Goal: Navigation & Orientation: Go to known website

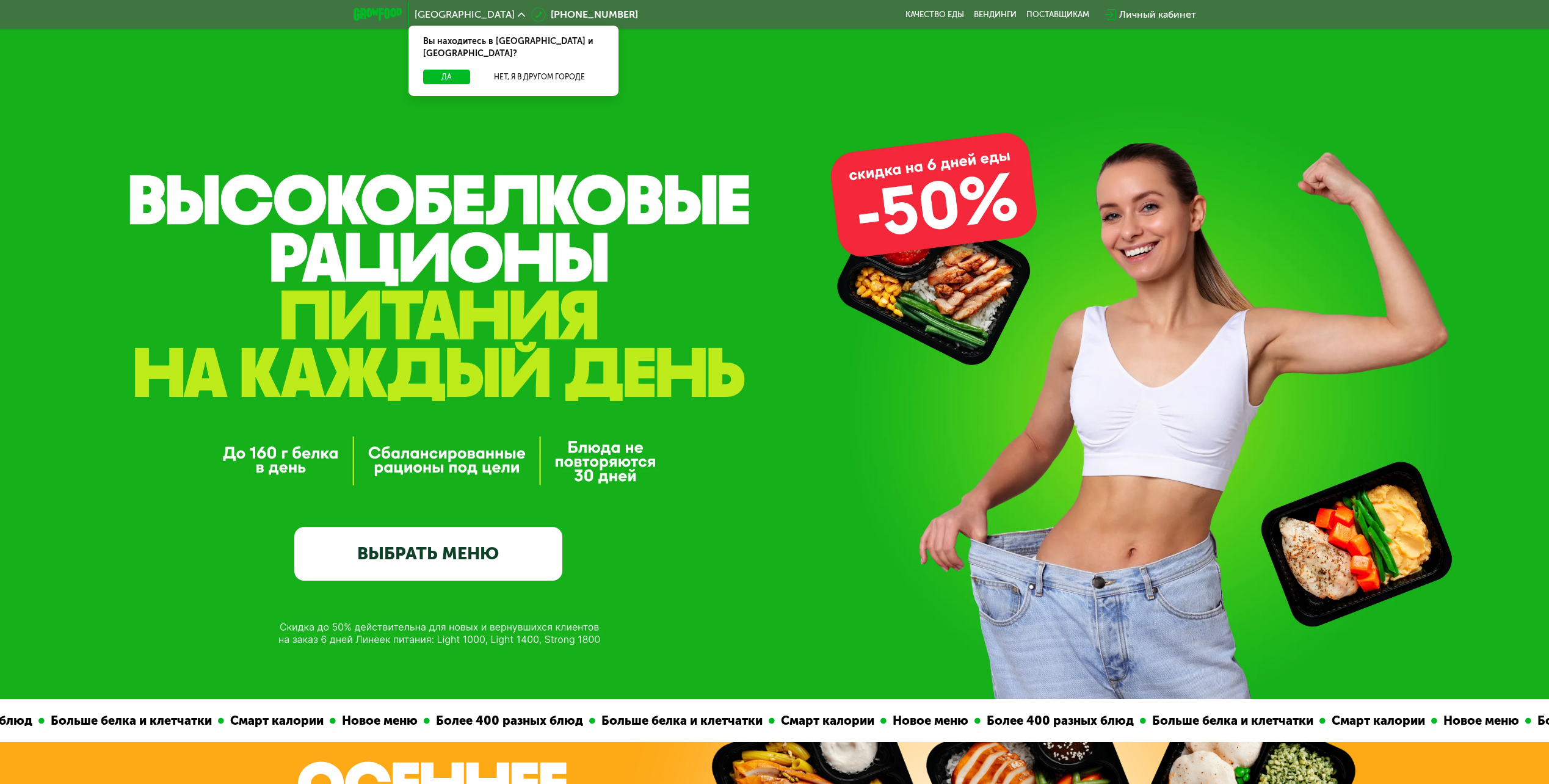
drag, startPoint x: 469, startPoint y: 475, endPoint x: 451, endPoint y: 173, distance: 302.5
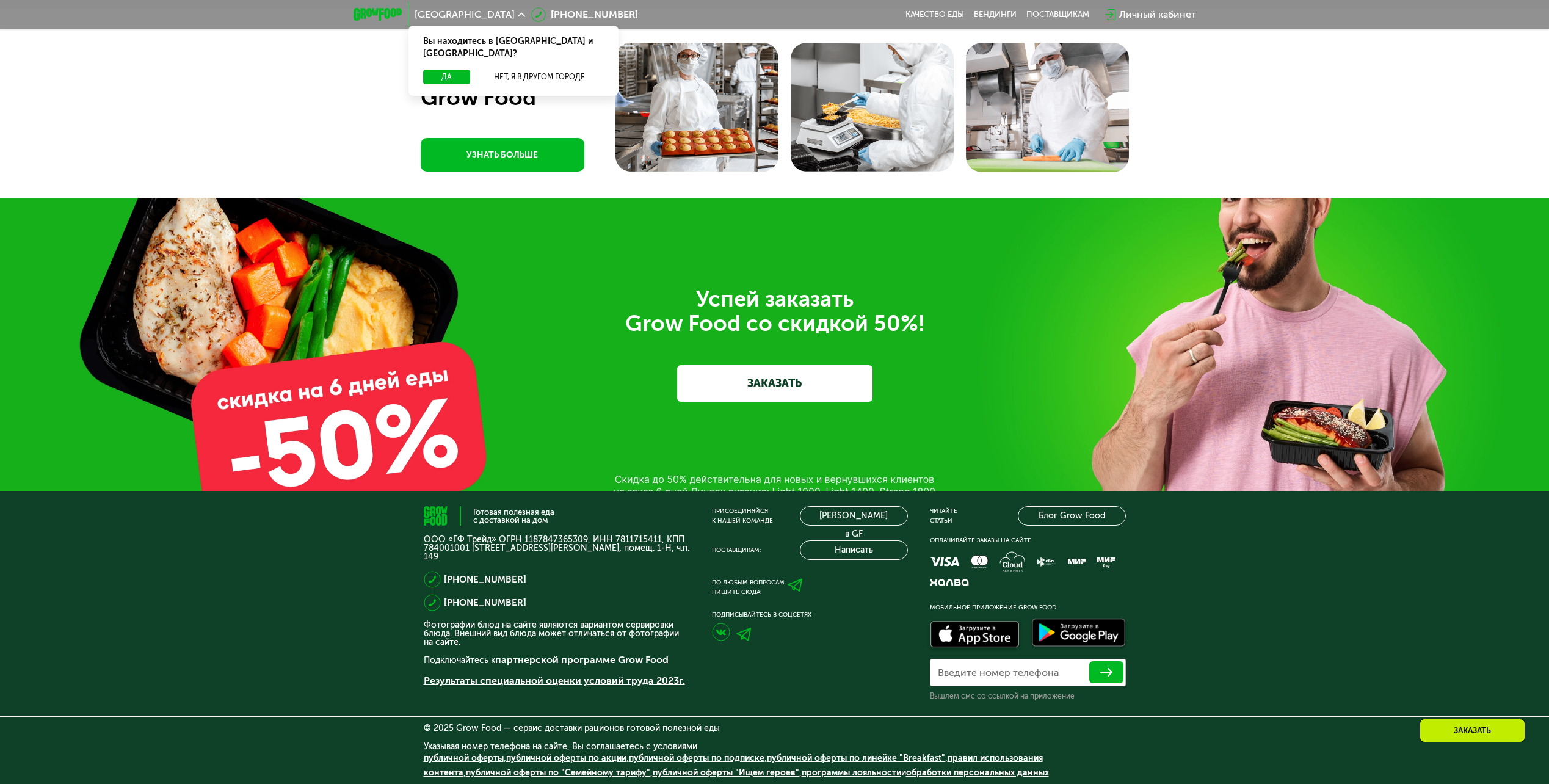
scroll to position [4483, 0]
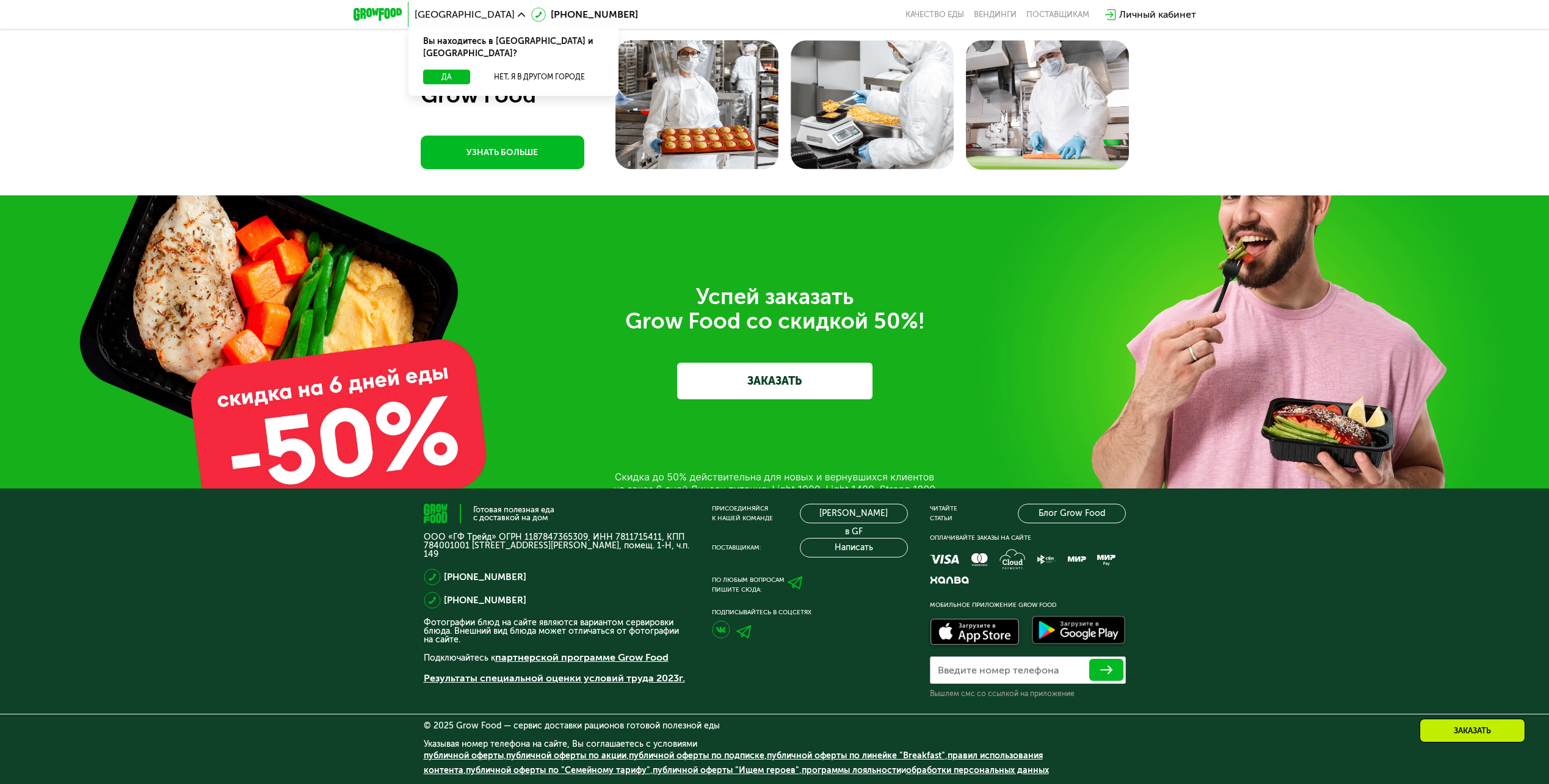
drag, startPoint x: 650, startPoint y: 125, endPoint x: 709, endPoint y: 591, distance: 469.7
click at [1383, 585] on div "Готовая полезная еда с доставкой на дом ООО «ГФ Трейд» ОГРН 1187847365309, ИНН …" at bounding box center [774, 636] width 1549 height 296
click at [1378, 585] on div "Готовая полезная еда с доставкой на дом ООО «ГФ Трейд» ОГРН 1187847365309, ИНН …" at bounding box center [774, 636] width 1549 height 296
click at [1379, 585] on div "Готовая полезная еда с доставкой на дом ООО «ГФ Трейд» ОГРН 1187847365309, ИНН …" at bounding box center [774, 636] width 1549 height 296
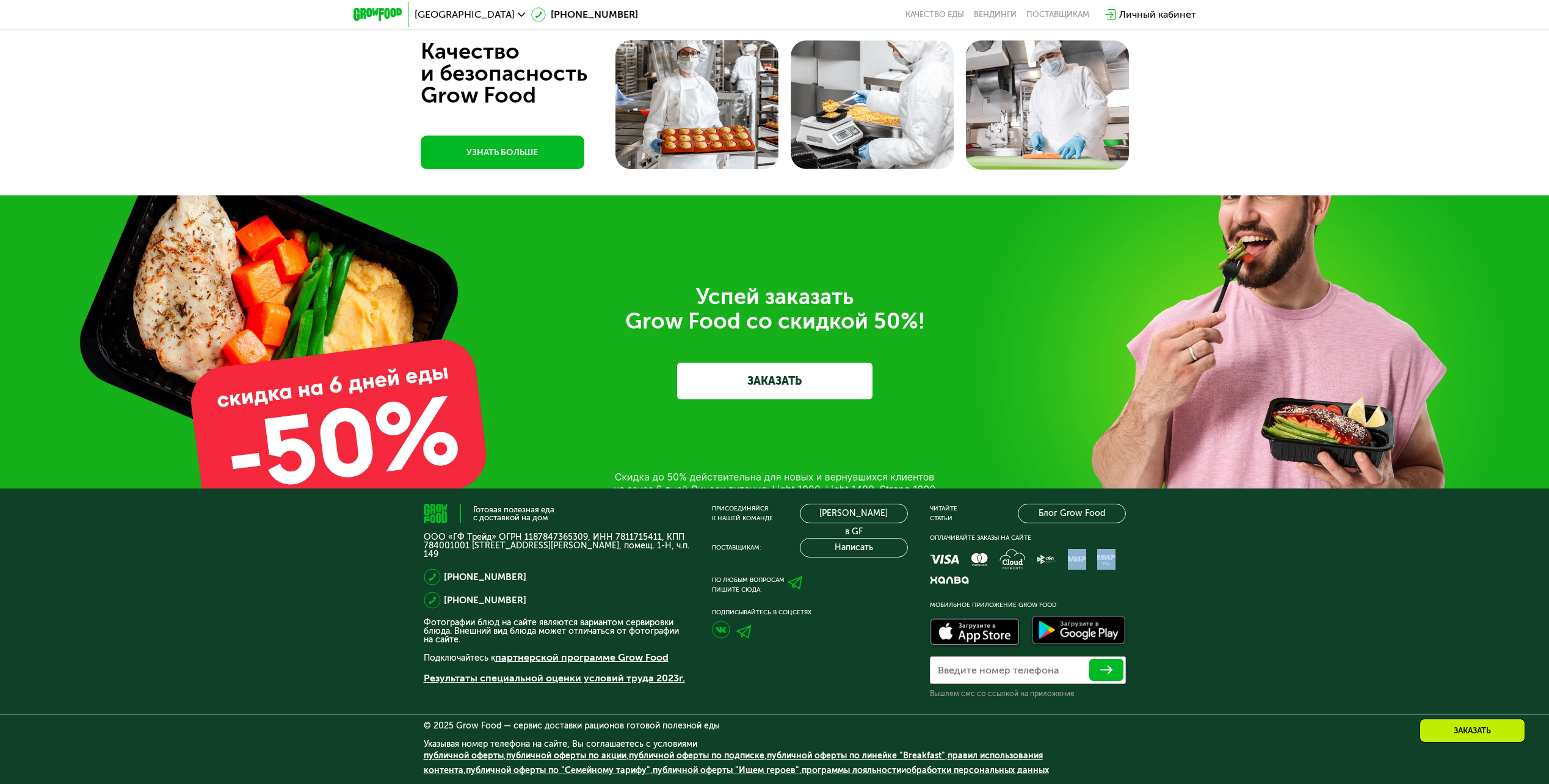
click at [1379, 585] on div "Готовая полезная еда с доставкой на дом ООО «ГФ Трейд» ОГРН 1187847365309, ИНН …" at bounding box center [774, 636] width 1549 height 296
click at [797, 581] on use at bounding box center [794, 583] width 15 height 13
